Goal: Task Accomplishment & Management: Use online tool/utility

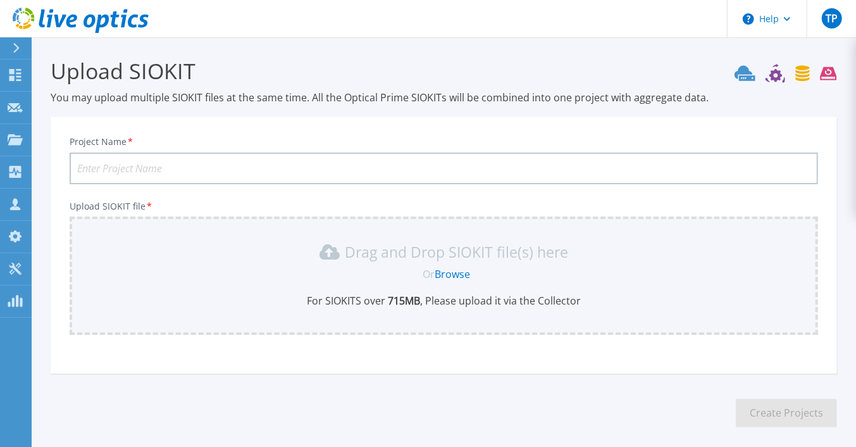
click at [105, 159] on input "Project Name *" at bounding box center [444, 168] width 748 height 32
type input "Canadapost-Networker"
click at [411, 285] on div "Drag and Drop SIOKIT file(s) here Or Browse For SIOKITS over 715 MB , Please up…" at bounding box center [443, 275] width 733 height 66
click at [445, 273] on link "Browse" at bounding box center [452, 274] width 35 height 14
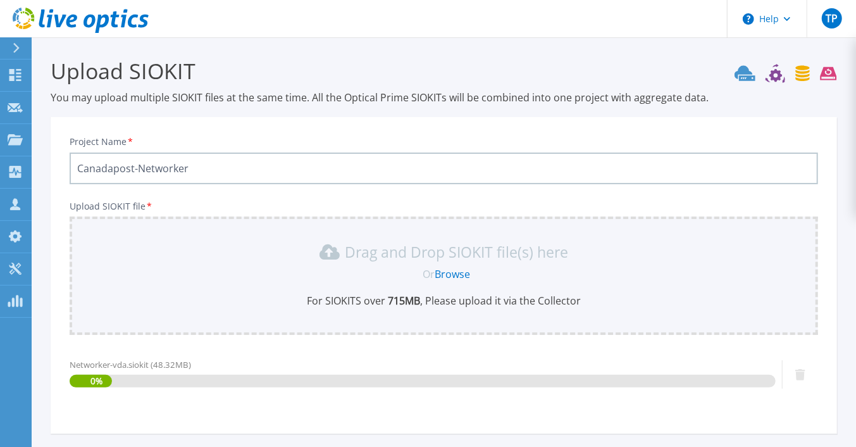
click at [199, 166] on input "Canadapost-Networker" at bounding box center [444, 168] width 748 height 32
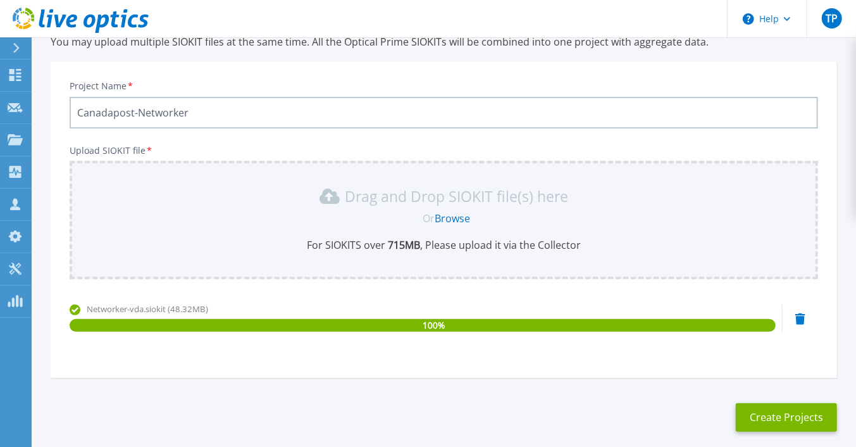
scroll to position [116, 0]
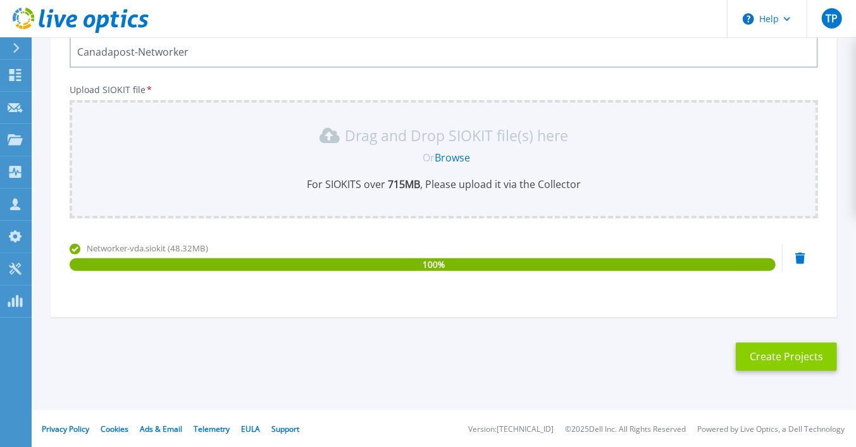
click at [808, 358] on button "Create Projects" at bounding box center [786, 356] width 101 height 28
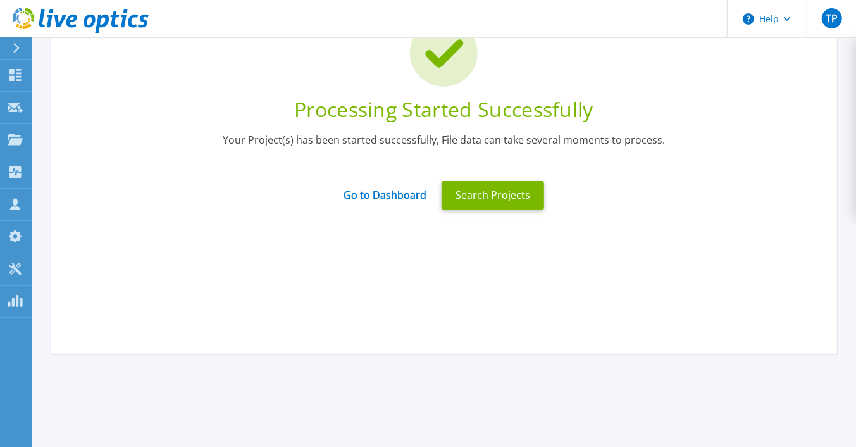
scroll to position [53, 0]
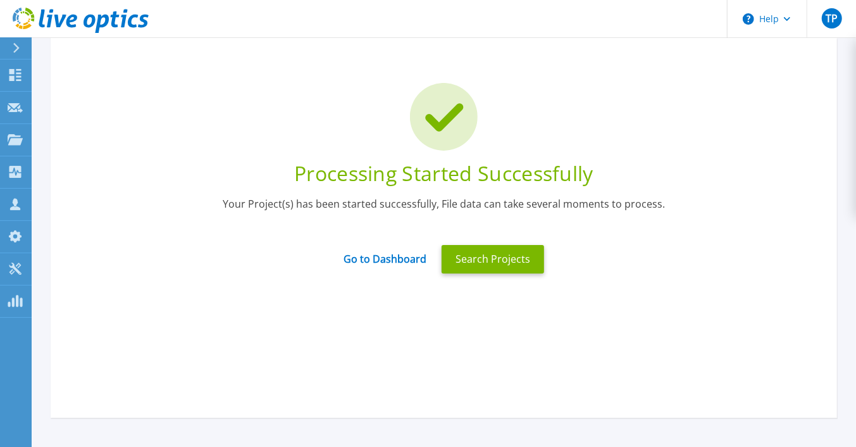
click at [315, 140] on div at bounding box center [444, 117] width 748 height 68
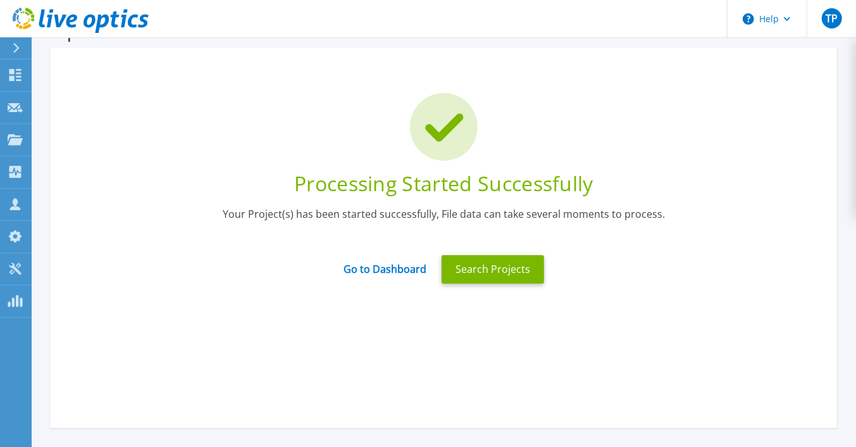
scroll to position [63, 0]
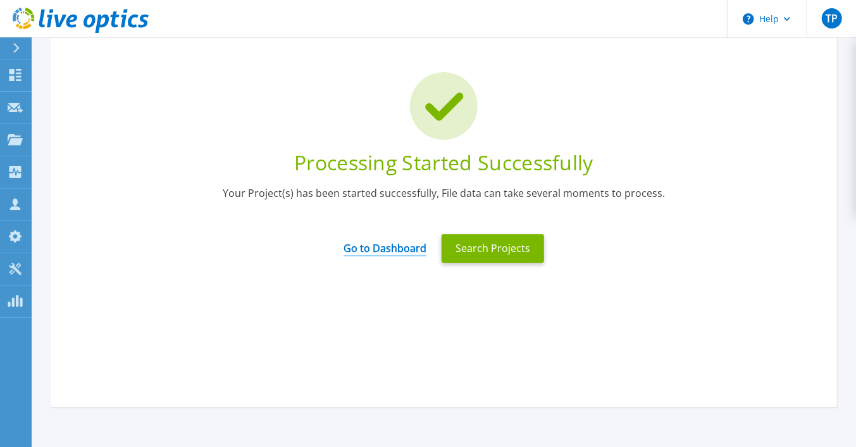
click at [377, 252] on link "Go to Dashboard" at bounding box center [385, 244] width 83 height 25
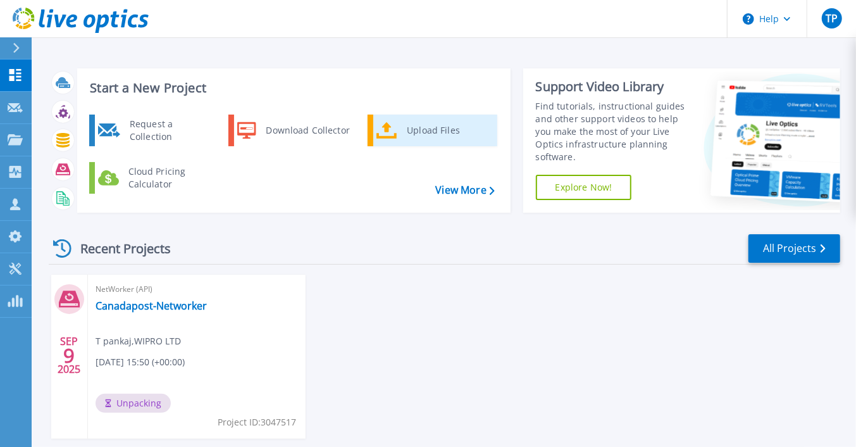
click at [388, 135] on icon at bounding box center [386, 130] width 21 height 18
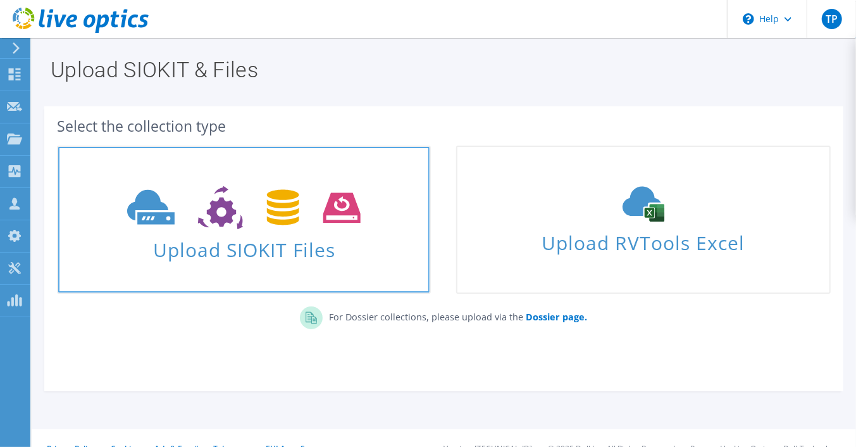
click at [190, 218] on icon at bounding box center [243, 208] width 233 height 44
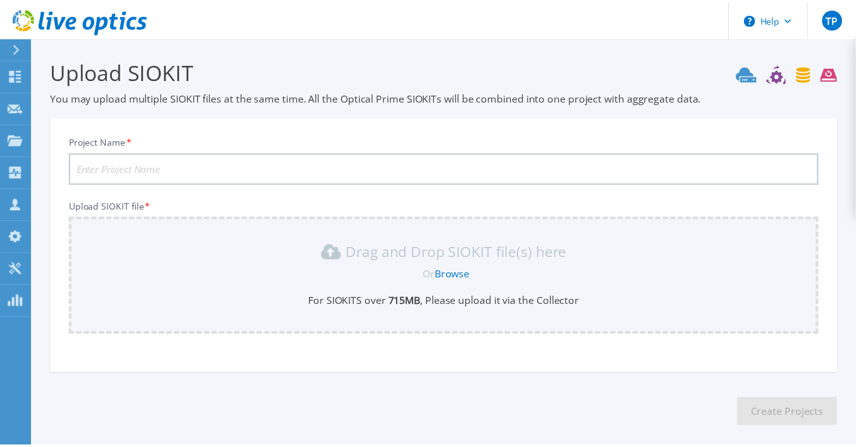
scroll to position [56, 0]
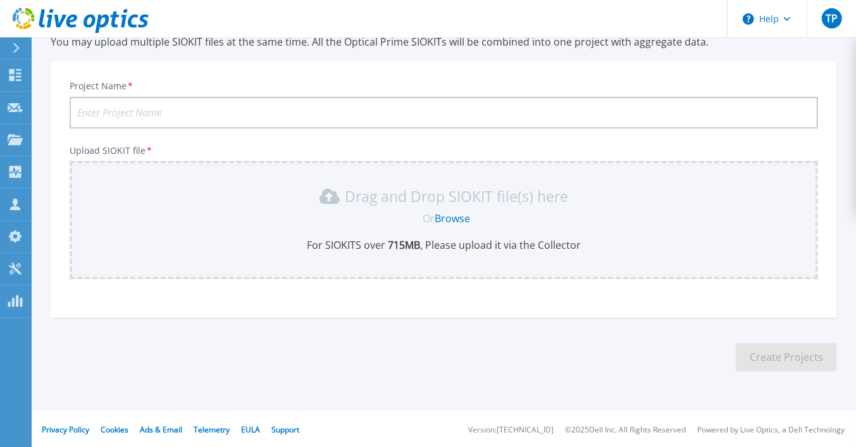
click at [160, 107] on input "Project Name *" at bounding box center [444, 113] width 748 height 32
type input "CanadaPost-Networker-Production"
click at [400, 199] on p "Drag and Drop SIOKIT file(s) here" at bounding box center [456, 196] width 223 height 13
click at [457, 214] on link "Browse" at bounding box center [452, 218] width 35 height 14
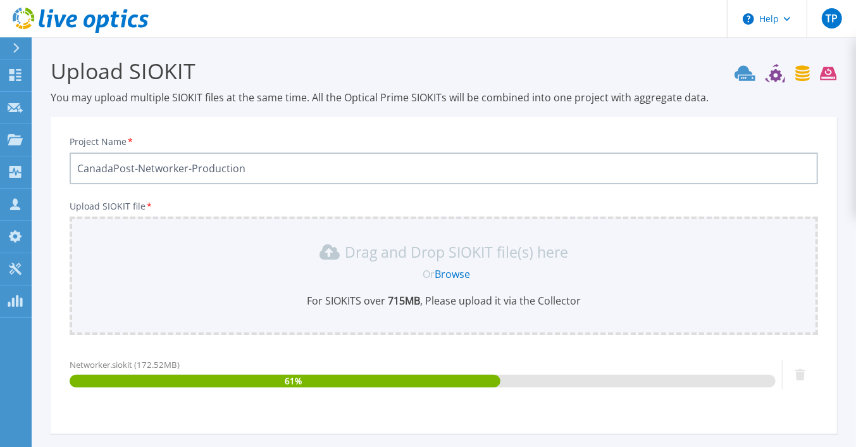
scroll to position [63, 0]
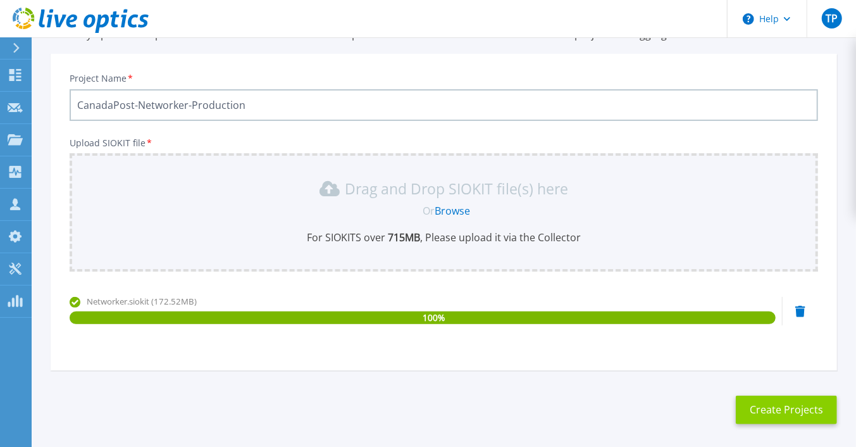
click at [771, 397] on button "Create Projects" at bounding box center [786, 409] width 101 height 28
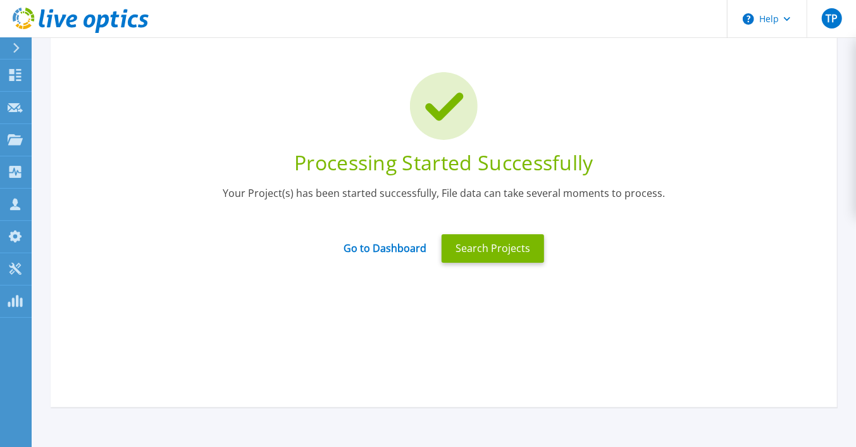
drag, startPoint x: 156, startPoint y: 113, endPoint x: 164, endPoint y: 116, distance: 8.8
click at [156, 113] on div at bounding box center [444, 106] width 748 height 68
click at [373, 255] on link "Go to Dashboard" at bounding box center [385, 244] width 83 height 25
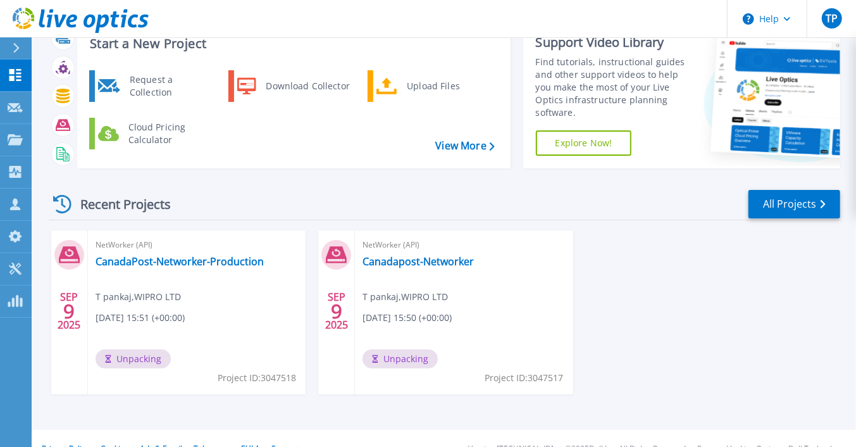
scroll to position [65, 0]
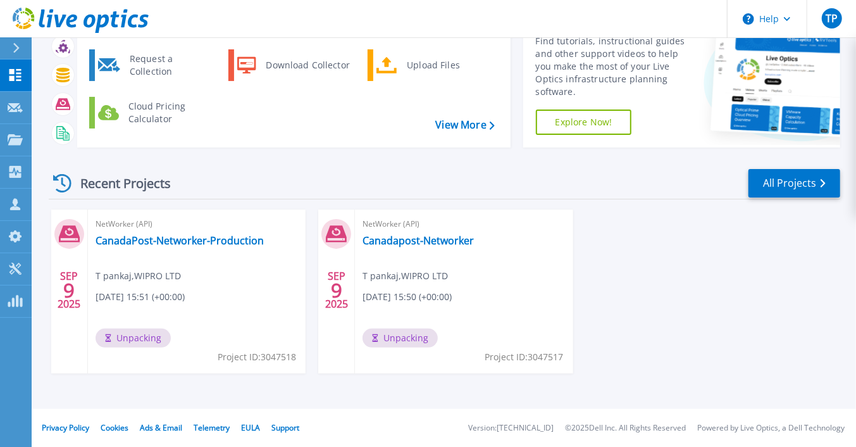
click at [644, 257] on div "[DATE] NetWorker (API) CanadaPost-Networker-Production T pankaj , WIPRO LTD [DA…" at bounding box center [440, 303] width 802 height 189
click at [636, 290] on div "SEP 9 2025 NetWorker (API) CanadaPost-Networker-Production T pankaj , WIPRO LTD…" at bounding box center [440, 303] width 802 height 189
click at [51, 104] on p "Request Capture" at bounding box center [68, 108] width 71 height 33
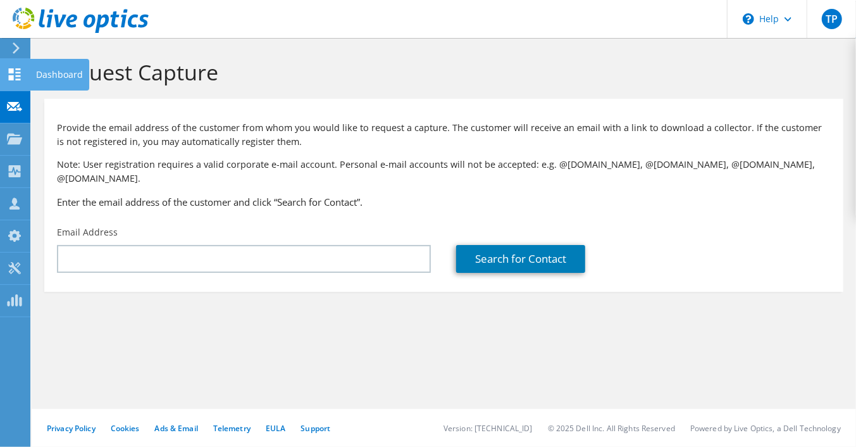
click at [76, 71] on div "Dashboard" at bounding box center [59, 75] width 59 height 32
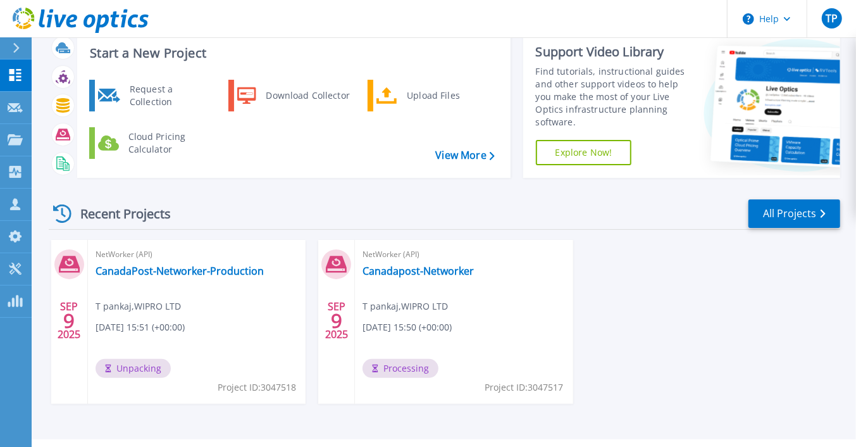
scroll to position [65, 0]
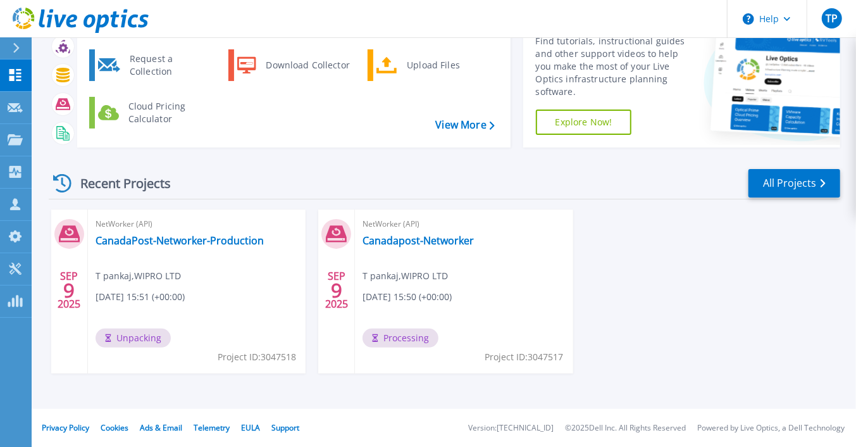
click at [223, 163] on div "Recent Projects All Projects [DATE] NetWorker (API) CanadaPost-Networker-Produc…" at bounding box center [444, 283] width 791 height 251
click at [644, 323] on div "[DATE] NetWorker (API) CanadaPost-Networker-Production T pankaj , WIPRO LTD [DA…" at bounding box center [440, 303] width 802 height 189
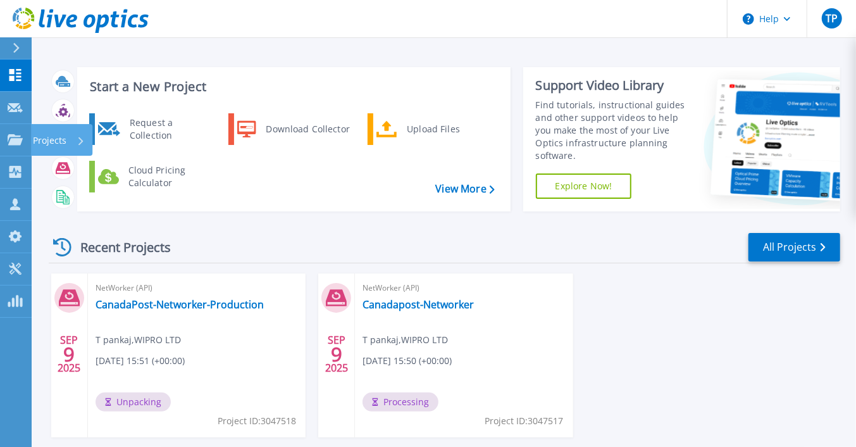
scroll to position [0, 0]
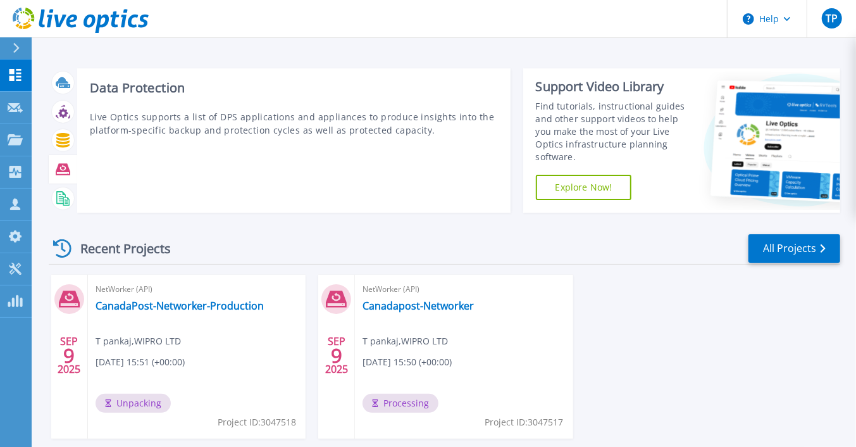
click at [70, 166] on div at bounding box center [63, 169] width 22 height 22
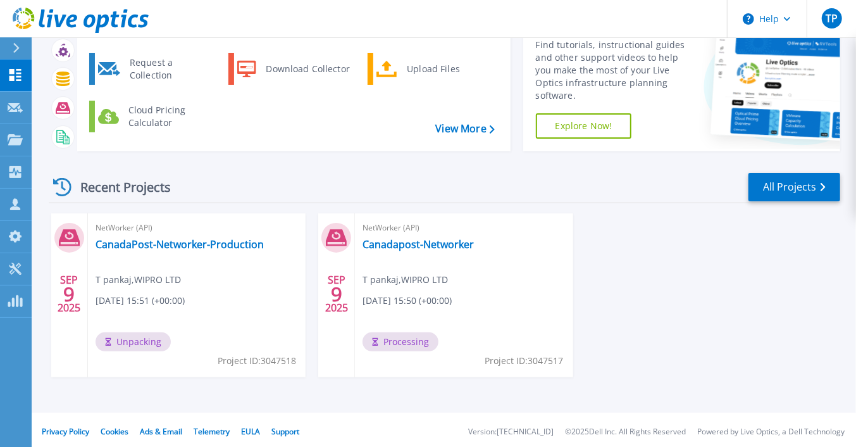
scroll to position [65, 0]
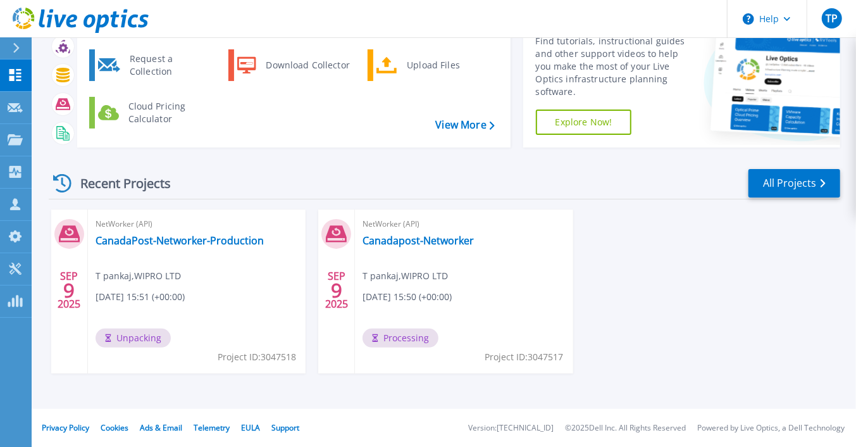
click at [385, 249] on div "NetWorker (API) Canadapost-Networker T pankaj , WIPRO LTD [DATE] 15:50 (+00:00)…" at bounding box center [464, 291] width 218 height 164
click at [385, 245] on link "Canadapost-Networker" at bounding box center [417, 240] width 111 height 13
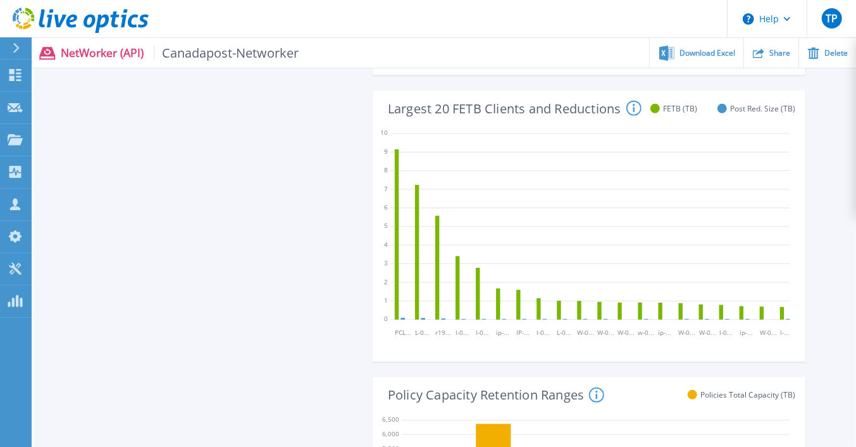
scroll to position [442, 0]
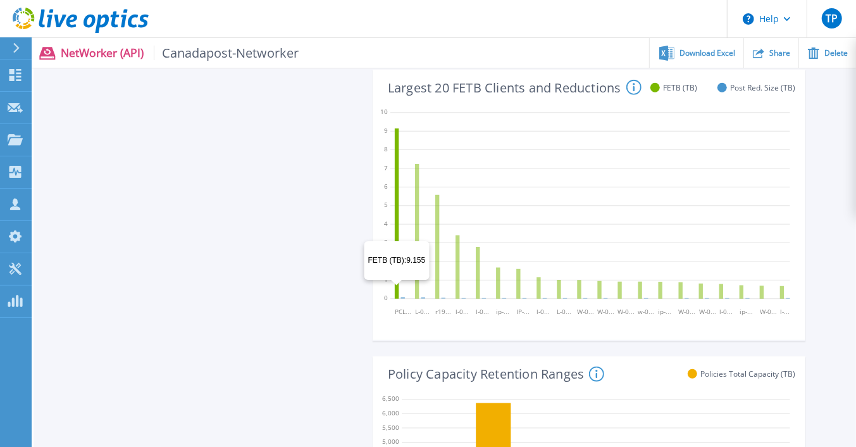
click at [397, 287] on icon at bounding box center [397, 213] width 4 height 170
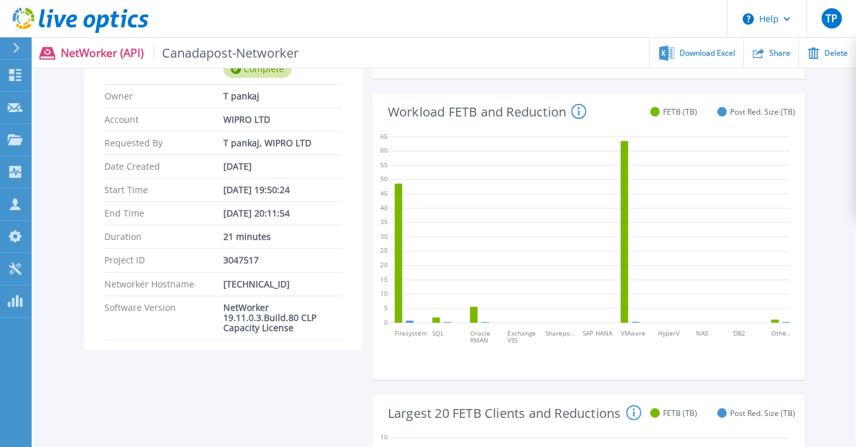
scroll to position [126, 0]
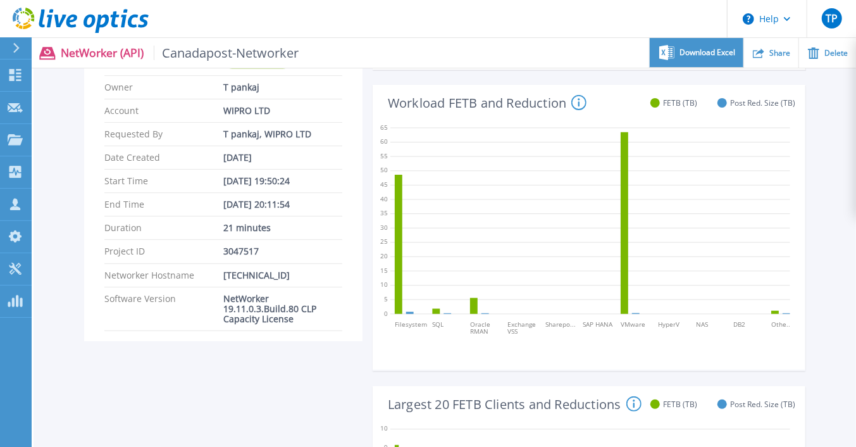
click at [703, 51] on span "Download Excel" at bounding box center [707, 53] width 56 height 8
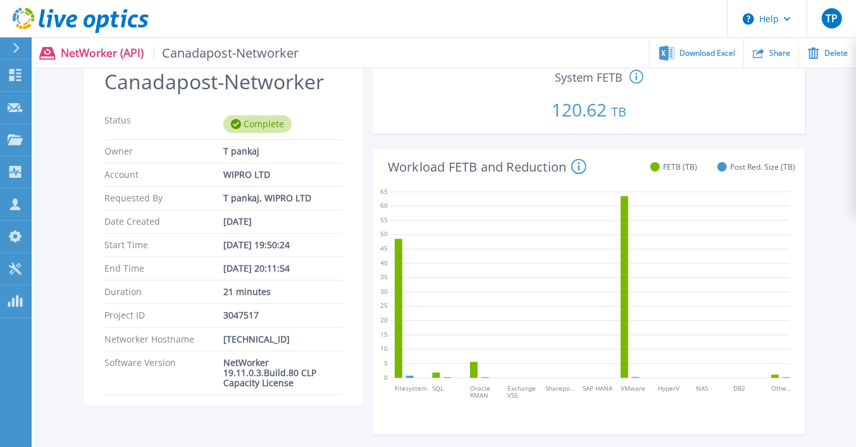
scroll to position [0, 0]
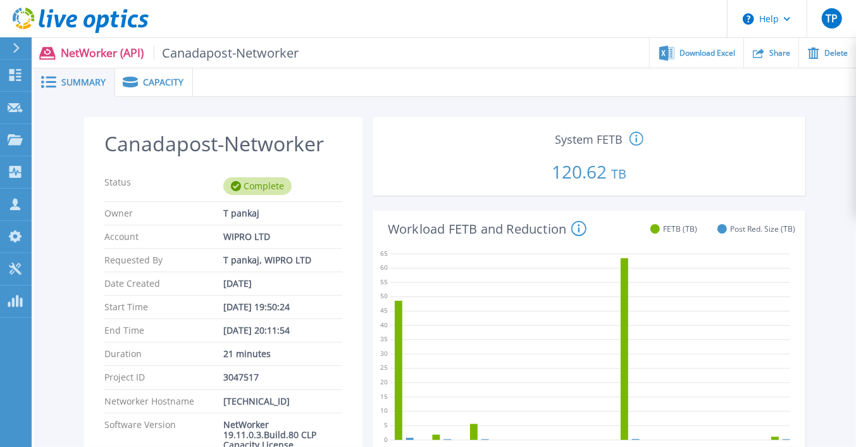
click at [78, 86] on span "Summary" at bounding box center [83, 82] width 44 height 9
click at [173, 92] on div "Capacity" at bounding box center [154, 82] width 78 height 28
